Goal: Information Seeking & Learning: Find specific fact

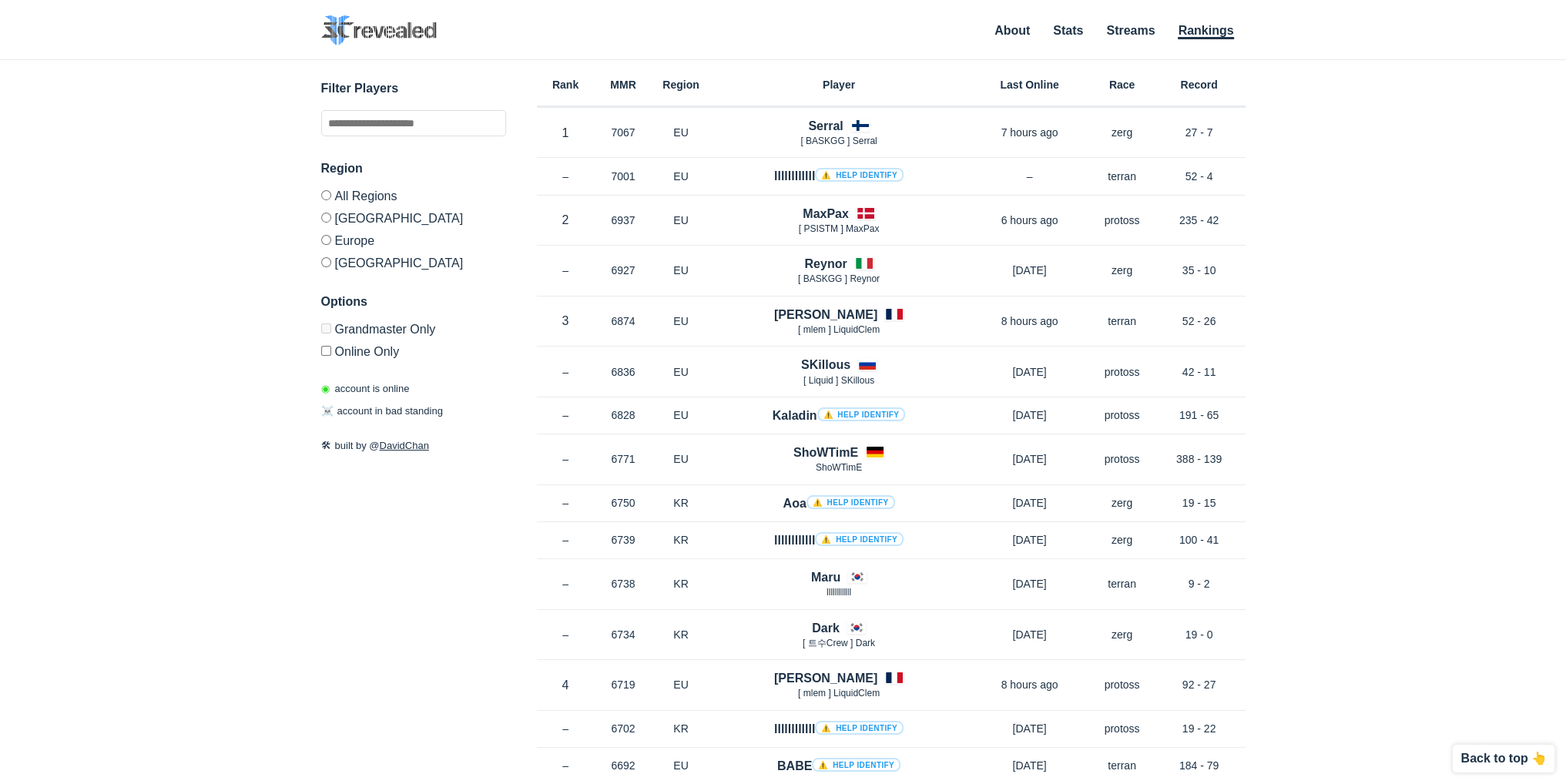
click at [347, 240] on label "Europe" at bounding box center [414, 239] width 185 height 22
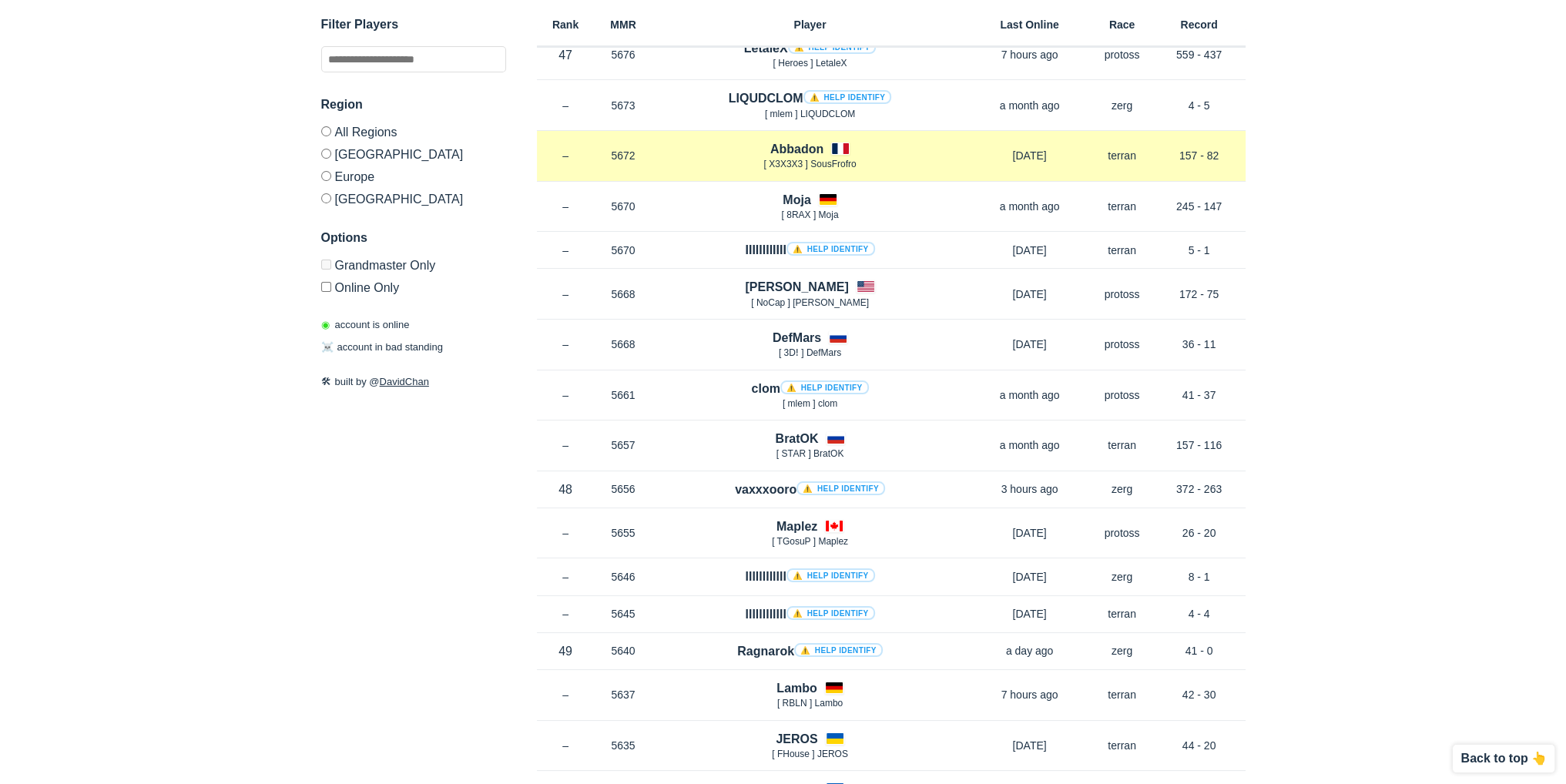
scroll to position [7700, 0]
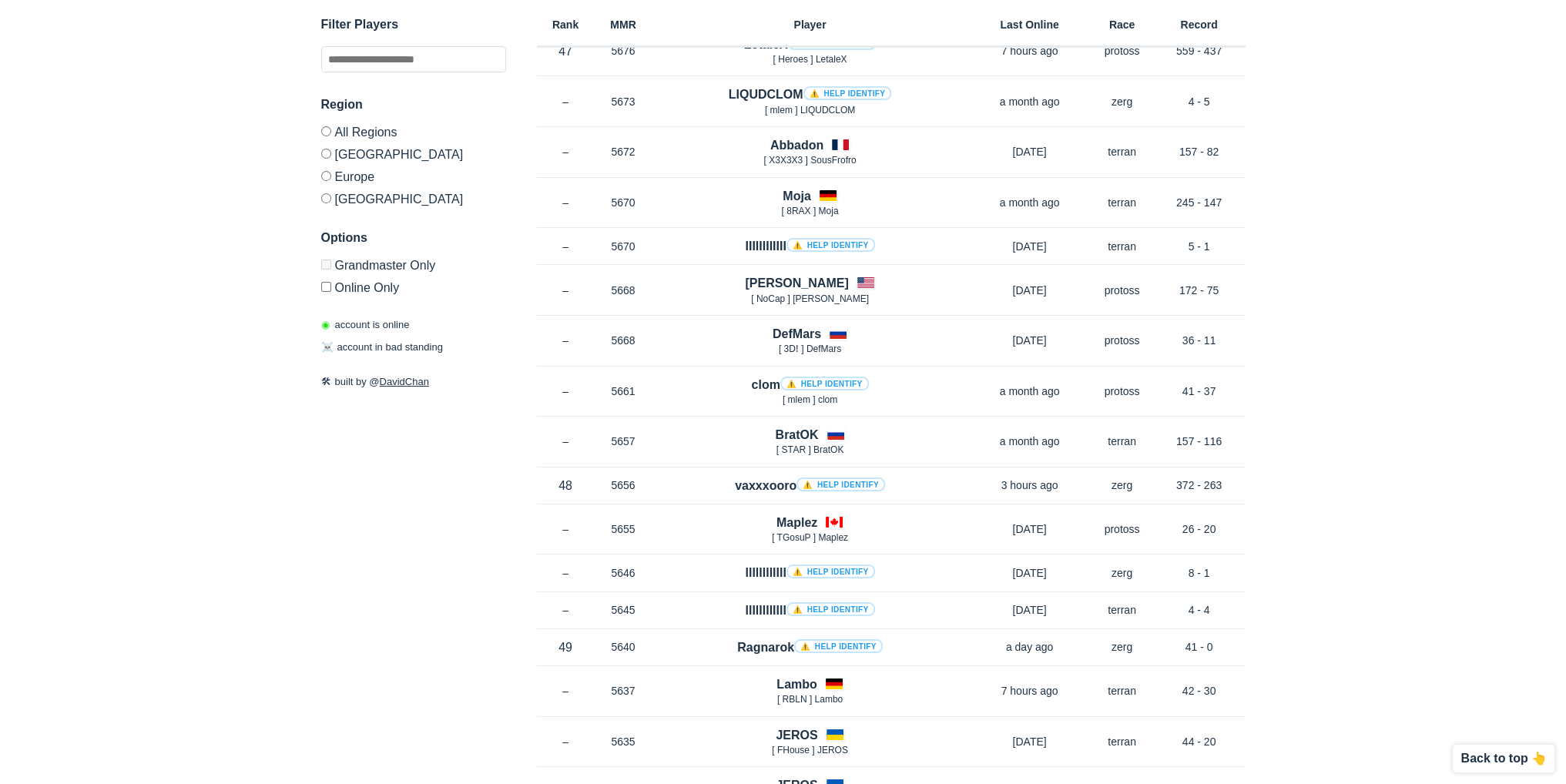
click at [357, 294] on label "Online Only" at bounding box center [414, 285] width 185 height 19
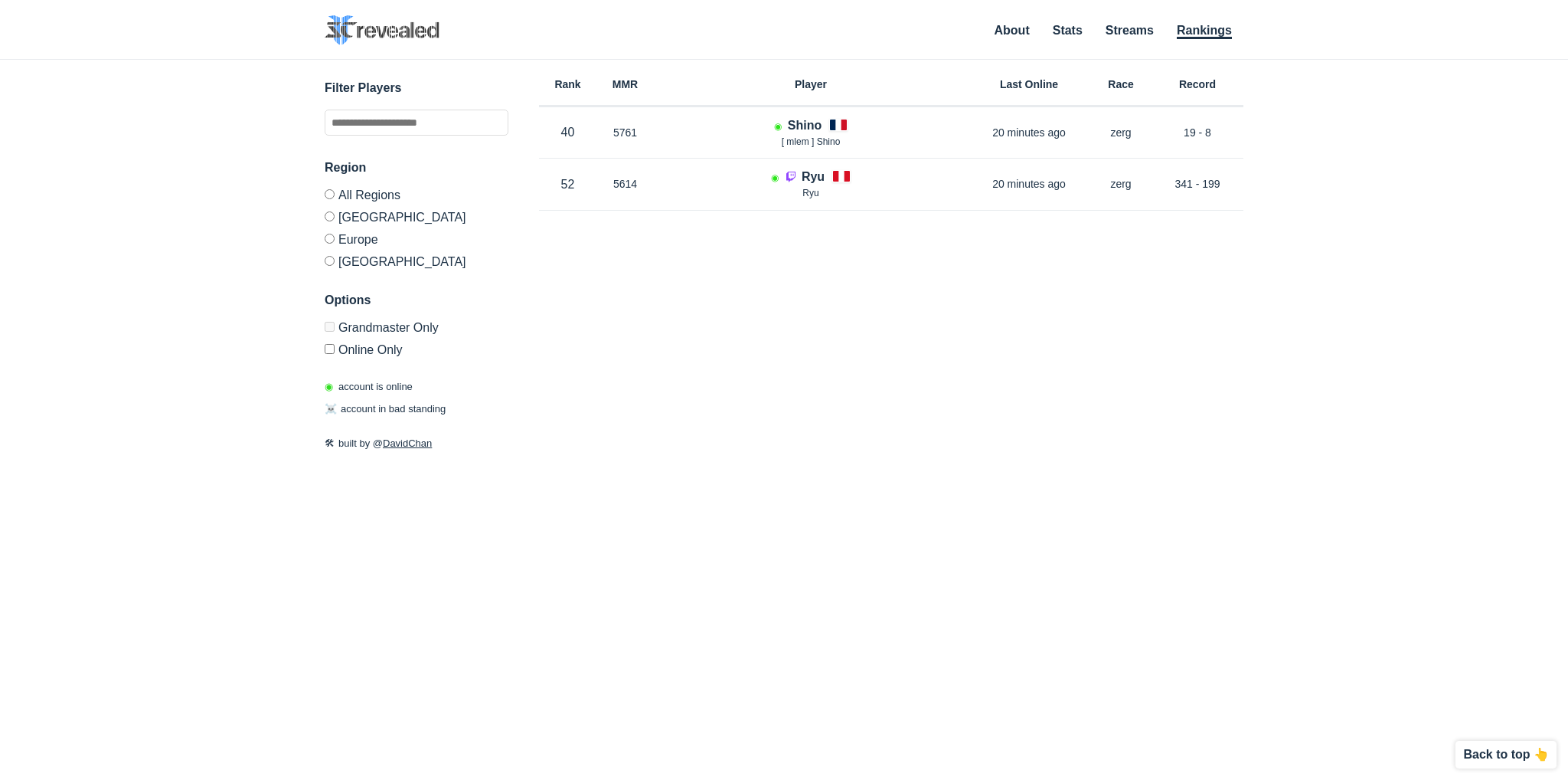
click at [347, 348] on label "Online Only" at bounding box center [416, 347] width 184 height 19
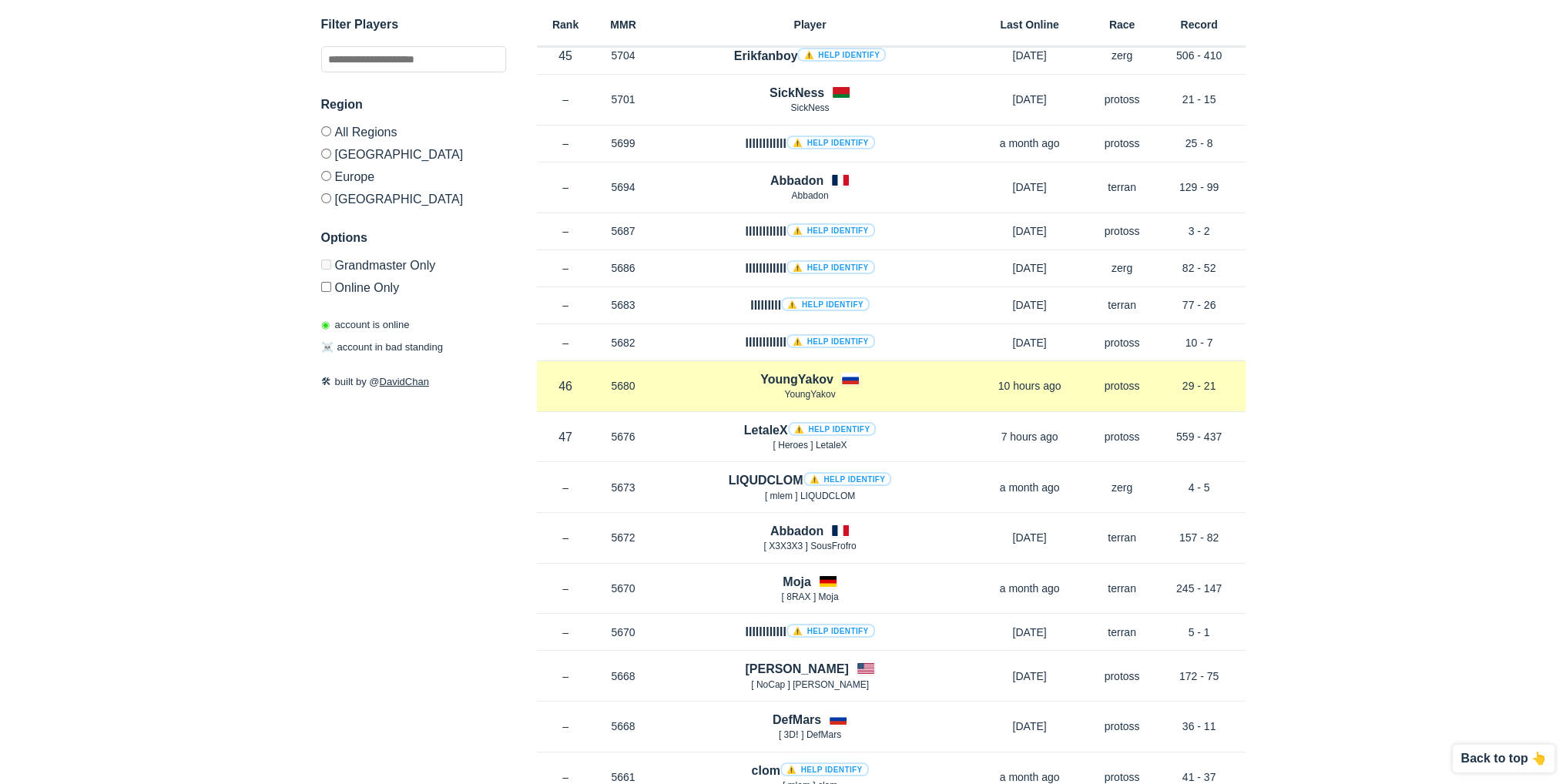
scroll to position [7315, 0]
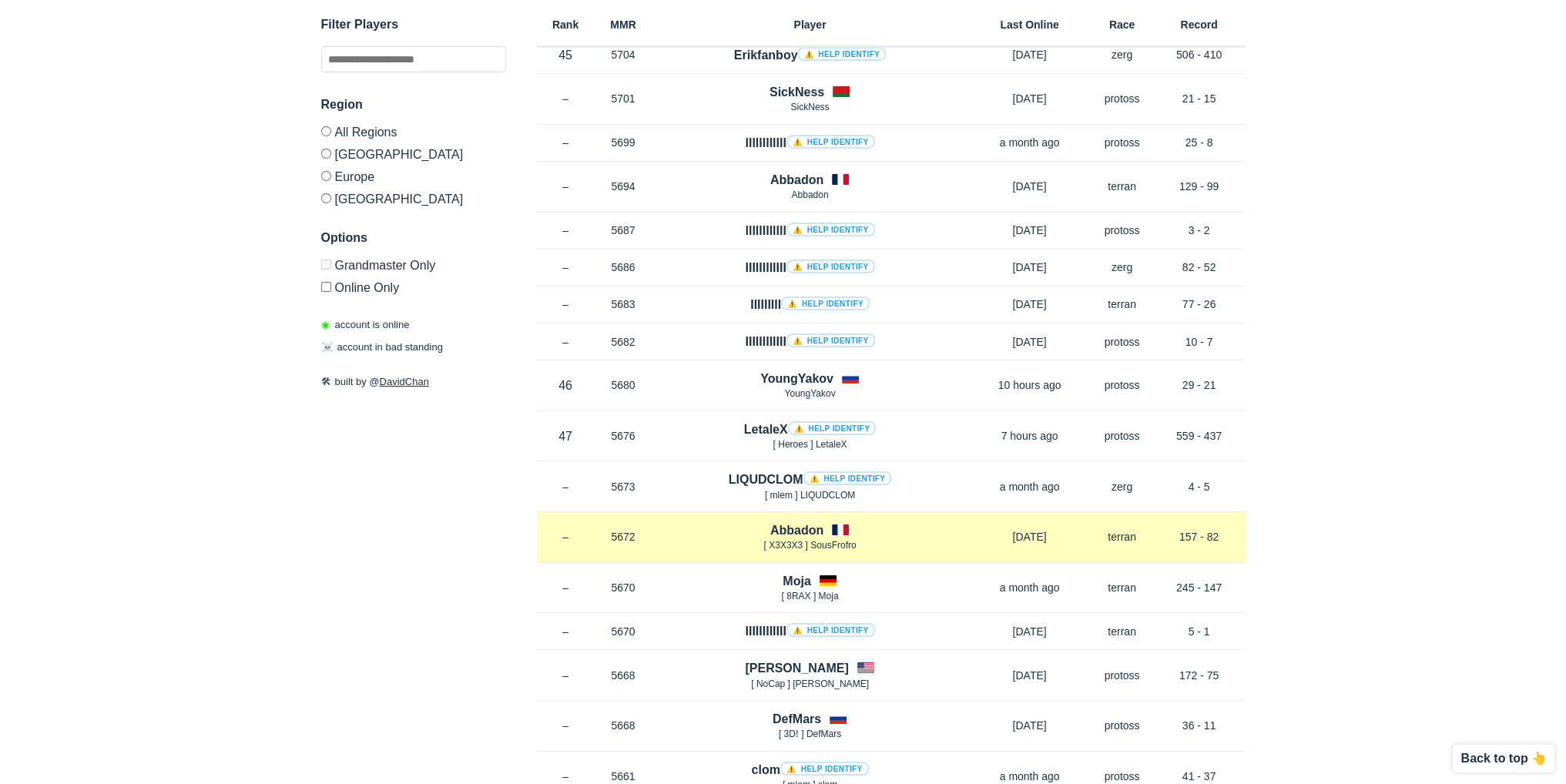
click at [783, 540] on span "[ X3X3X3 ] SousFrofro" at bounding box center [809, 545] width 92 height 11
copy span "X3X3X3"
click at [716, 528] on div "Rank – MMR 5672 Region EU Abbadon [ X3X3X3 ] SousFrofro [DATE] Race terran Reco…" at bounding box center [891, 538] width 708 height 51
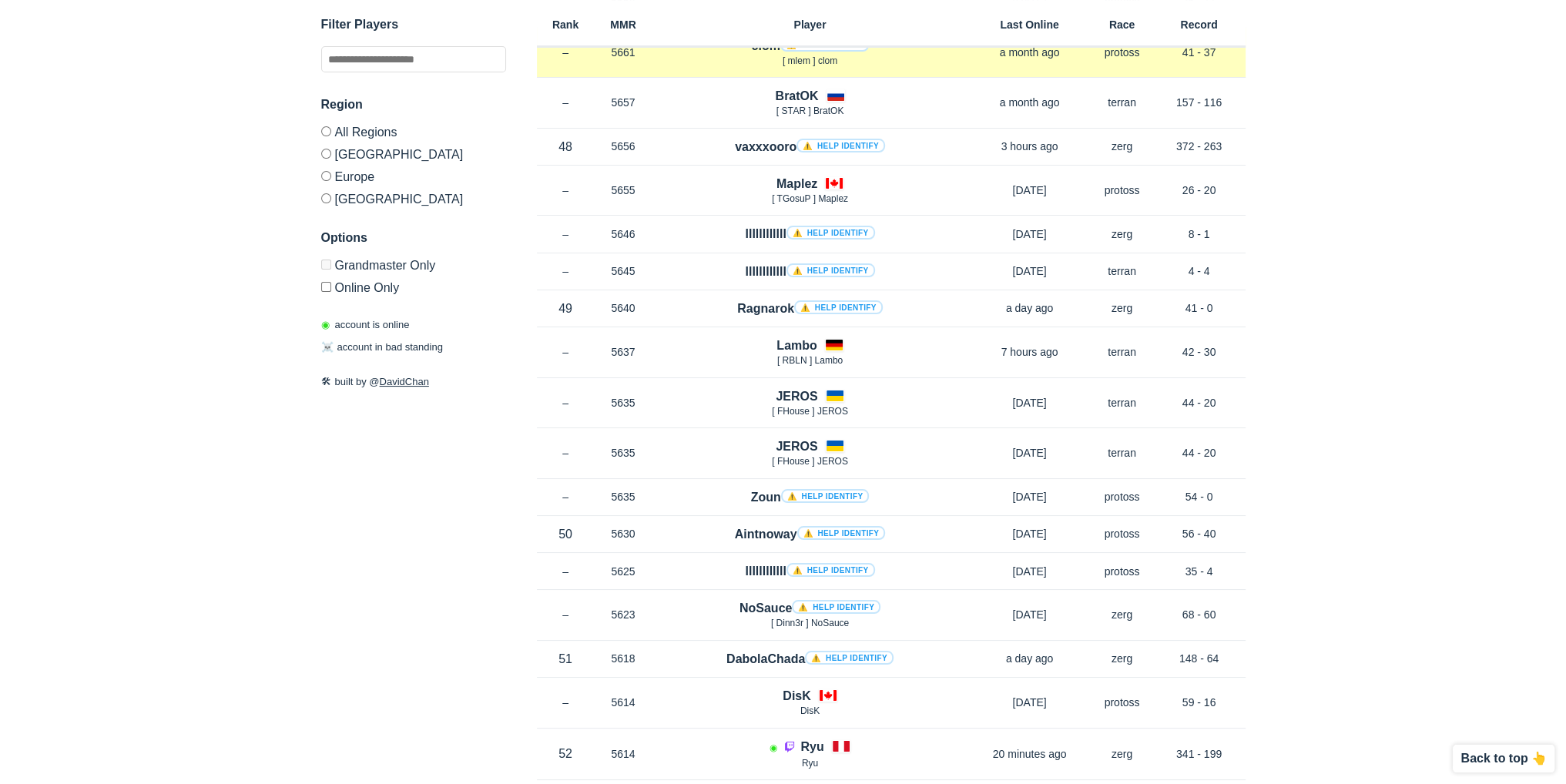
scroll to position [8162, 0]
